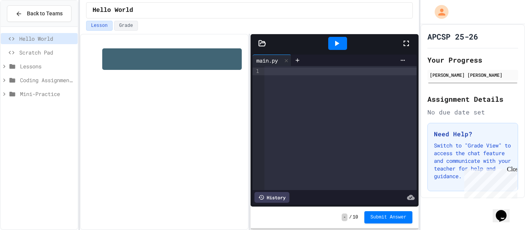
click at [222, 130] on div at bounding box center [164, 132] width 169 height 196
click at [290, 108] on div at bounding box center [340, 128] width 152 height 124
click at [178, 67] on h1 at bounding box center [171, 59] width 139 height 22
click at [282, 96] on div at bounding box center [340, 128] width 152 height 124
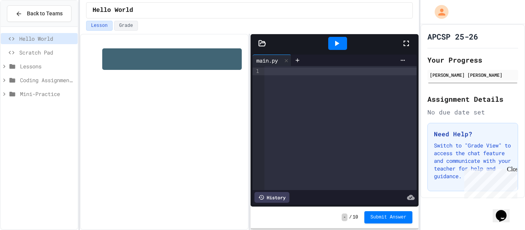
click at [4, 81] on icon at bounding box center [4, 79] width 2 height 3
click at [18, 96] on icon at bounding box center [17, 94] width 6 height 5
click at [40, 111] on span "Assignment 0" at bounding box center [51, 108] width 46 height 8
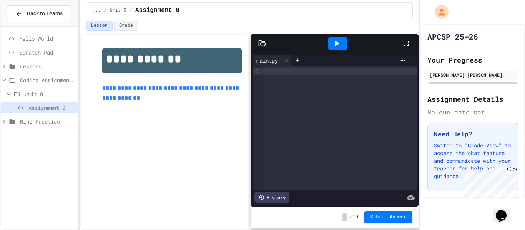
click at [275, 82] on div at bounding box center [340, 128] width 152 height 124
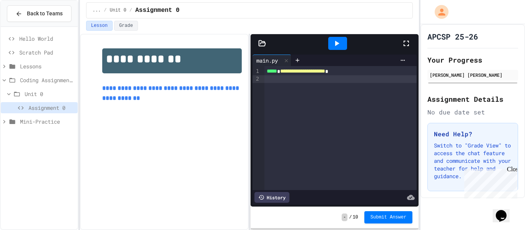
click at [177, 97] on link "**********" at bounding box center [171, 93] width 138 height 16
